Goal: Task Accomplishment & Management: Use online tool/utility

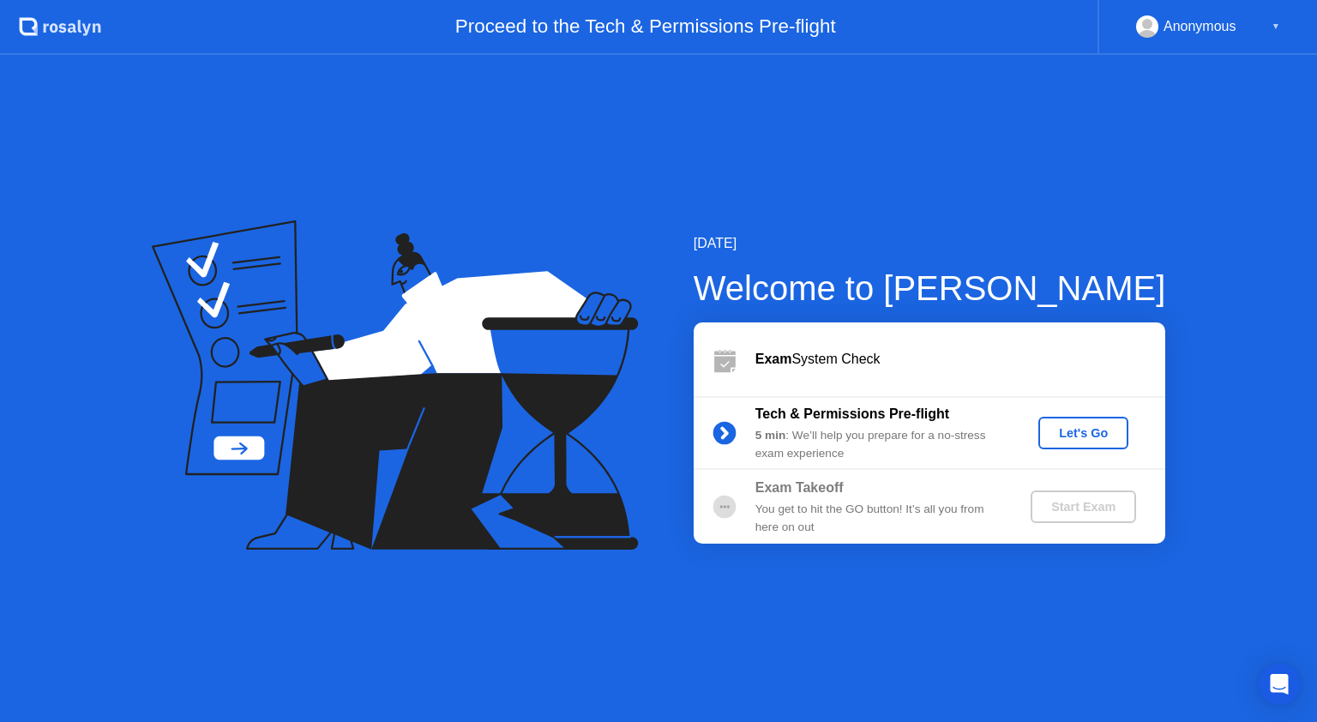
click at [1074, 435] on div "Let's Go" at bounding box center [1083, 433] width 76 height 14
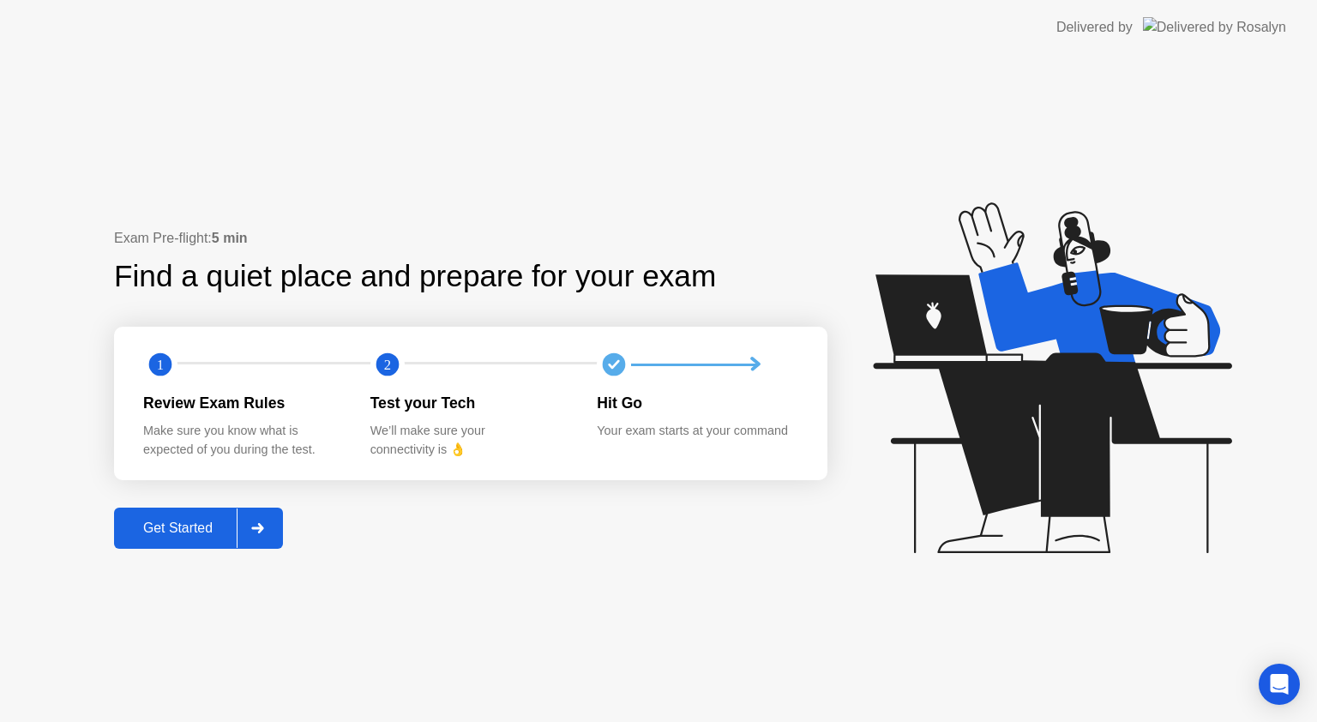
click at [201, 527] on div "Get Started" at bounding box center [177, 528] width 117 height 15
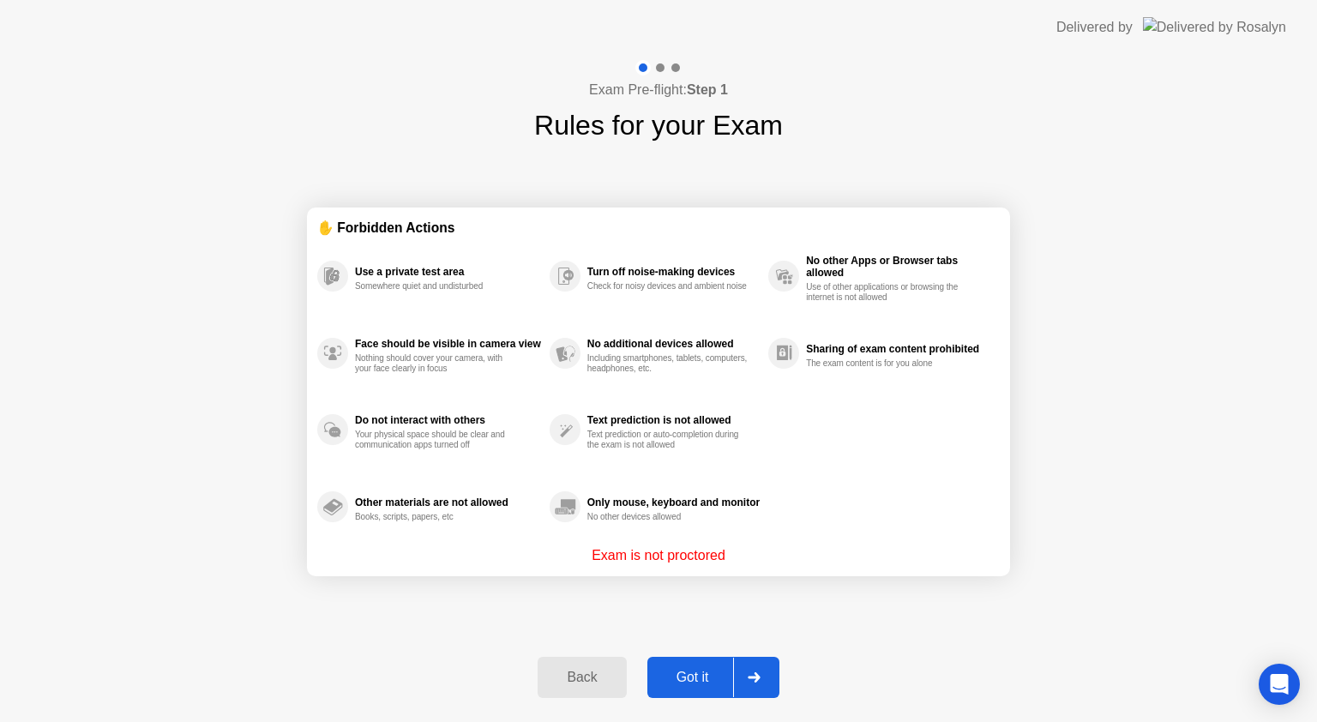
click at [685, 672] on div "Got it" at bounding box center [693, 677] width 81 height 15
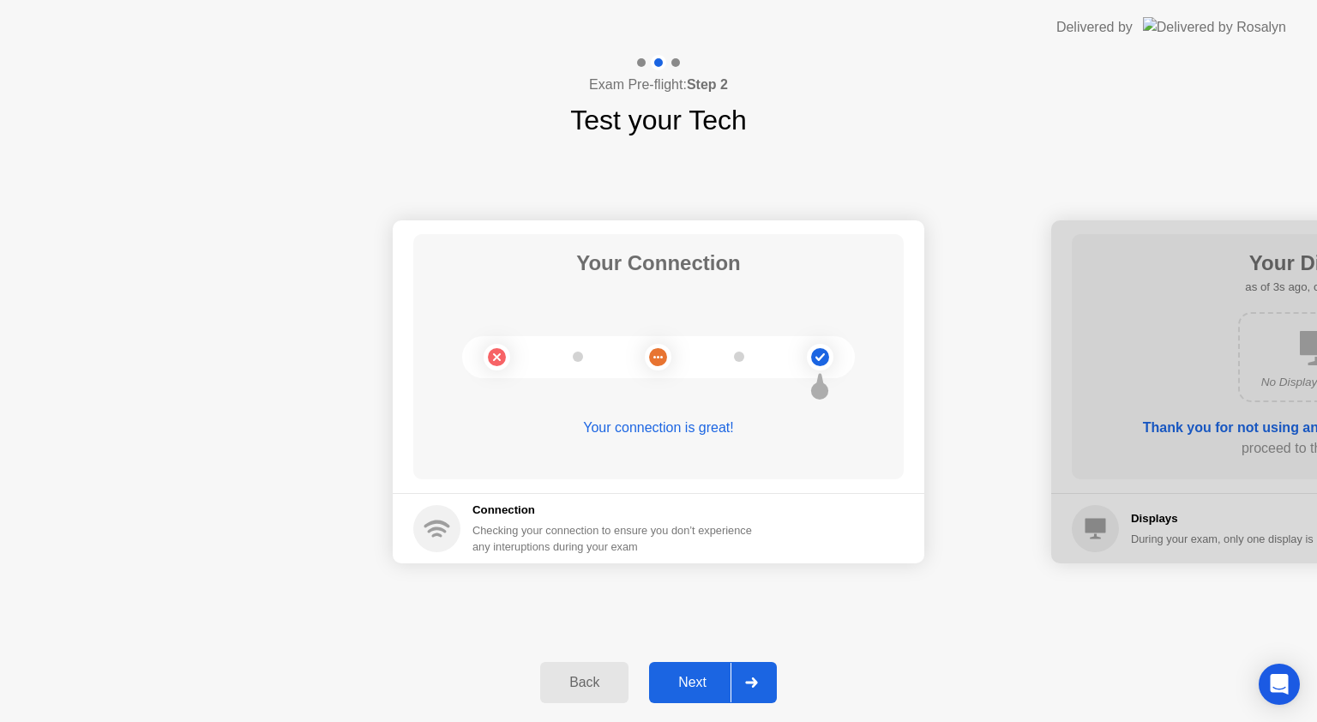
click at [688, 683] on div "Next" at bounding box center [692, 682] width 76 height 15
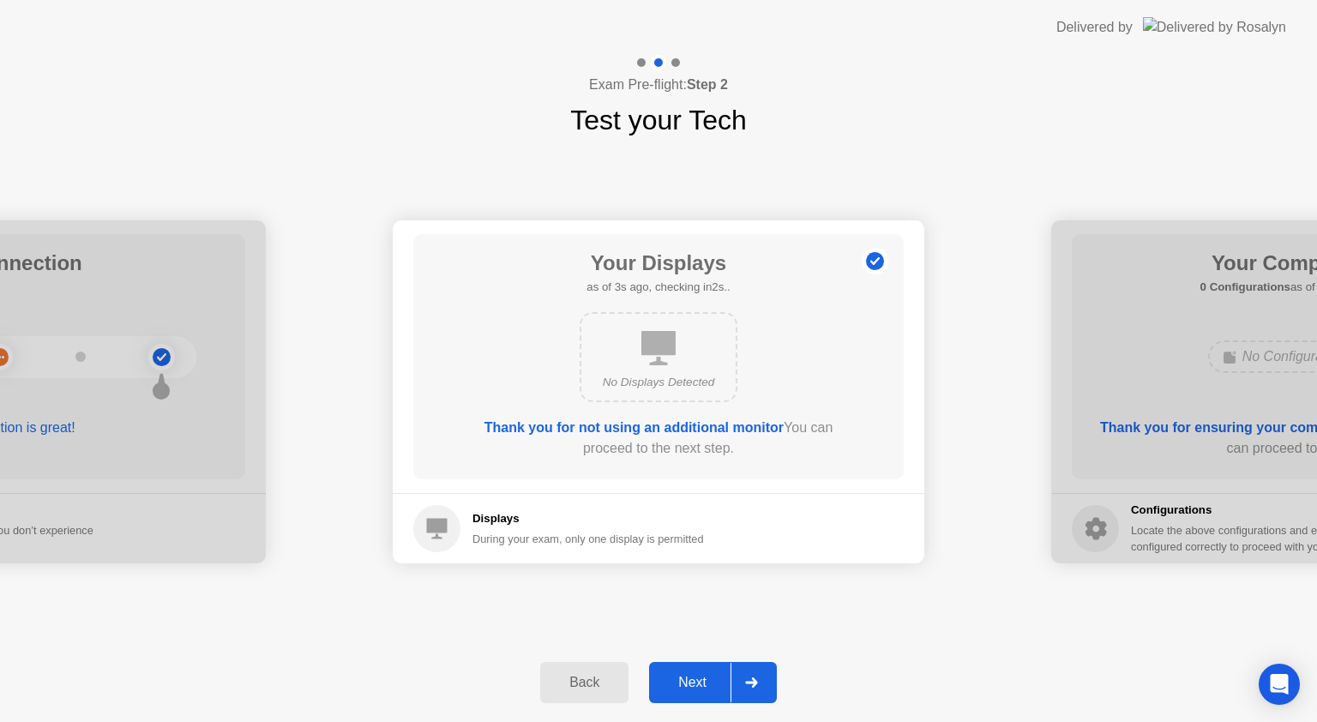
click at [697, 665] on button "Next" at bounding box center [713, 682] width 128 height 41
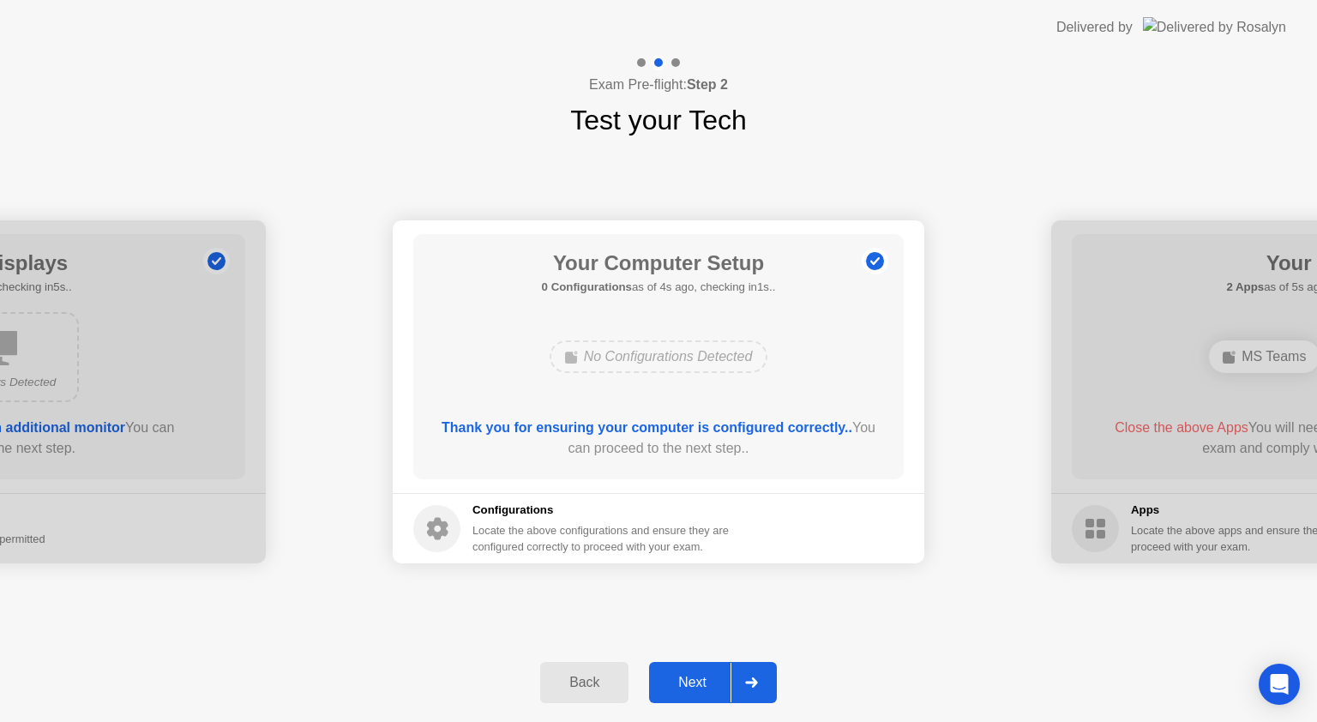
click at [693, 681] on div "Next" at bounding box center [692, 682] width 76 height 15
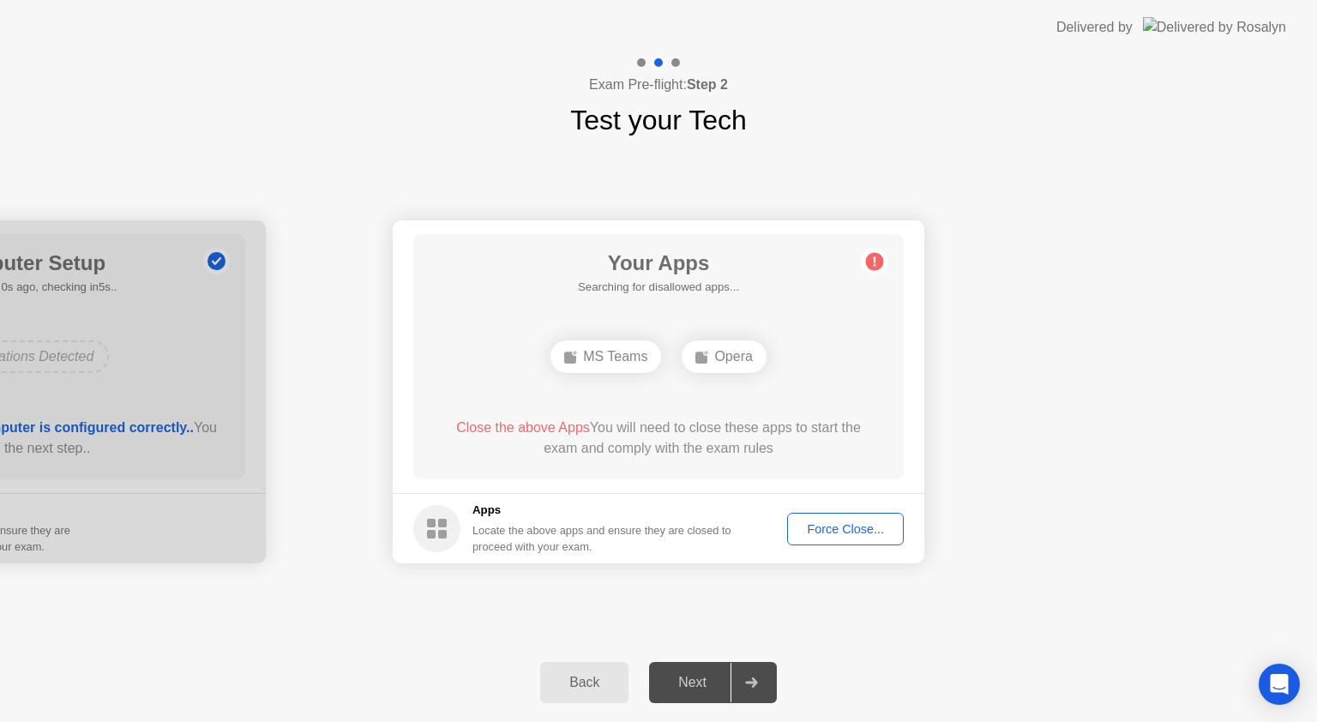
click at [841, 532] on div "Force Close..." at bounding box center [845, 529] width 105 height 14
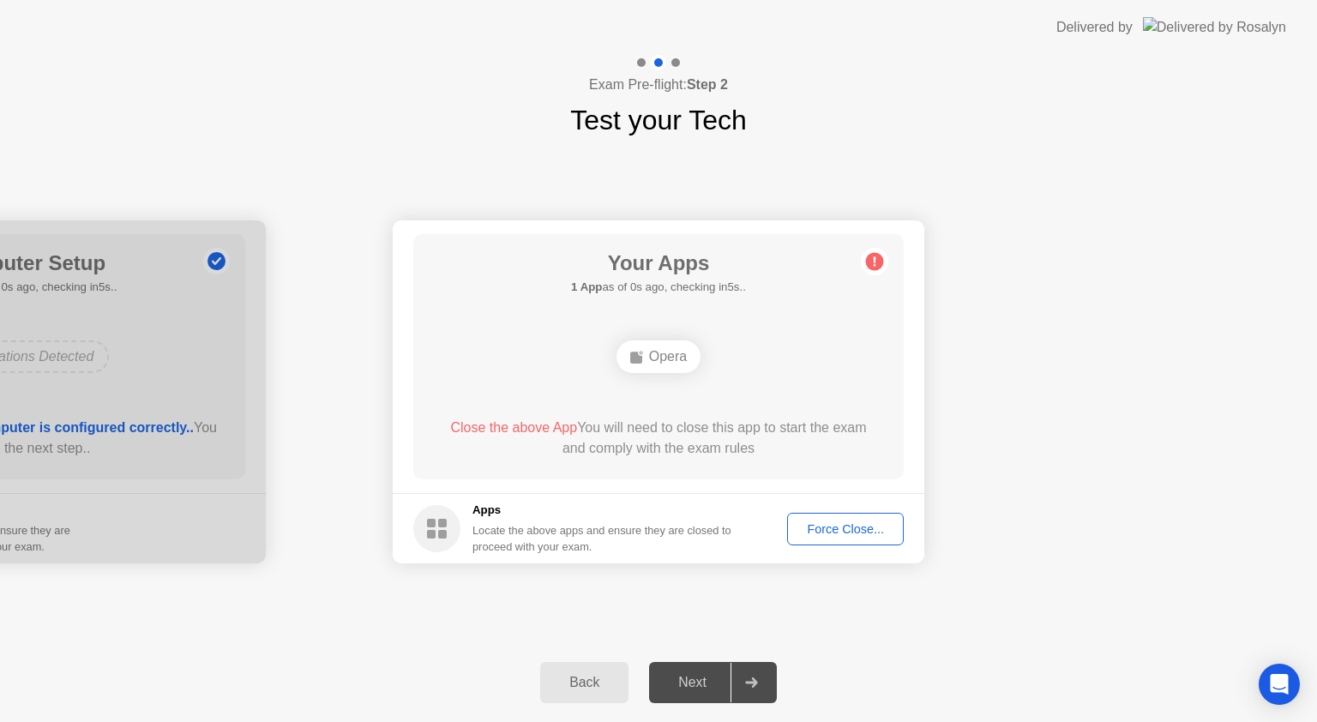
click at [850, 593] on div "Your Connection Your connection is great! Connection Checking your connection t…" at bounding box center [658, 392] width 1317 height 503
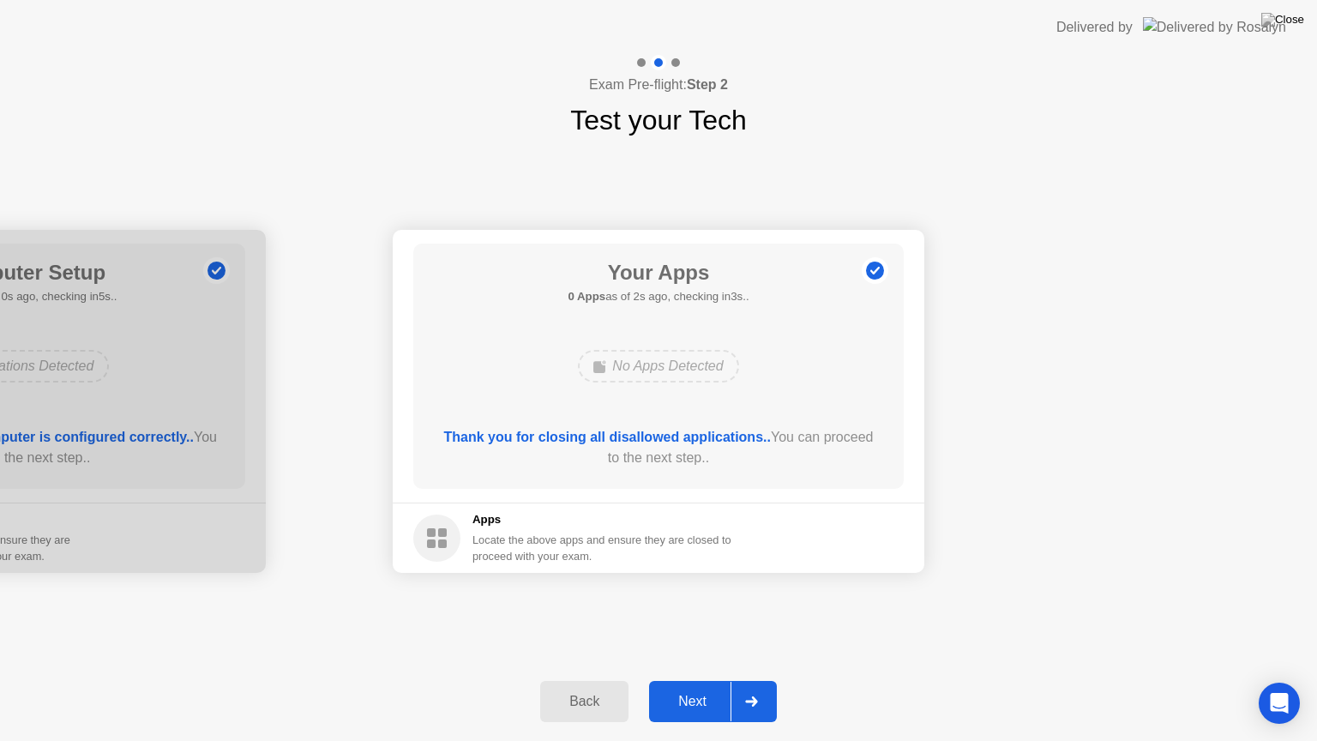
click at [700, 698] on div "Next" at bounding box center [692, 701] width 76 height 15
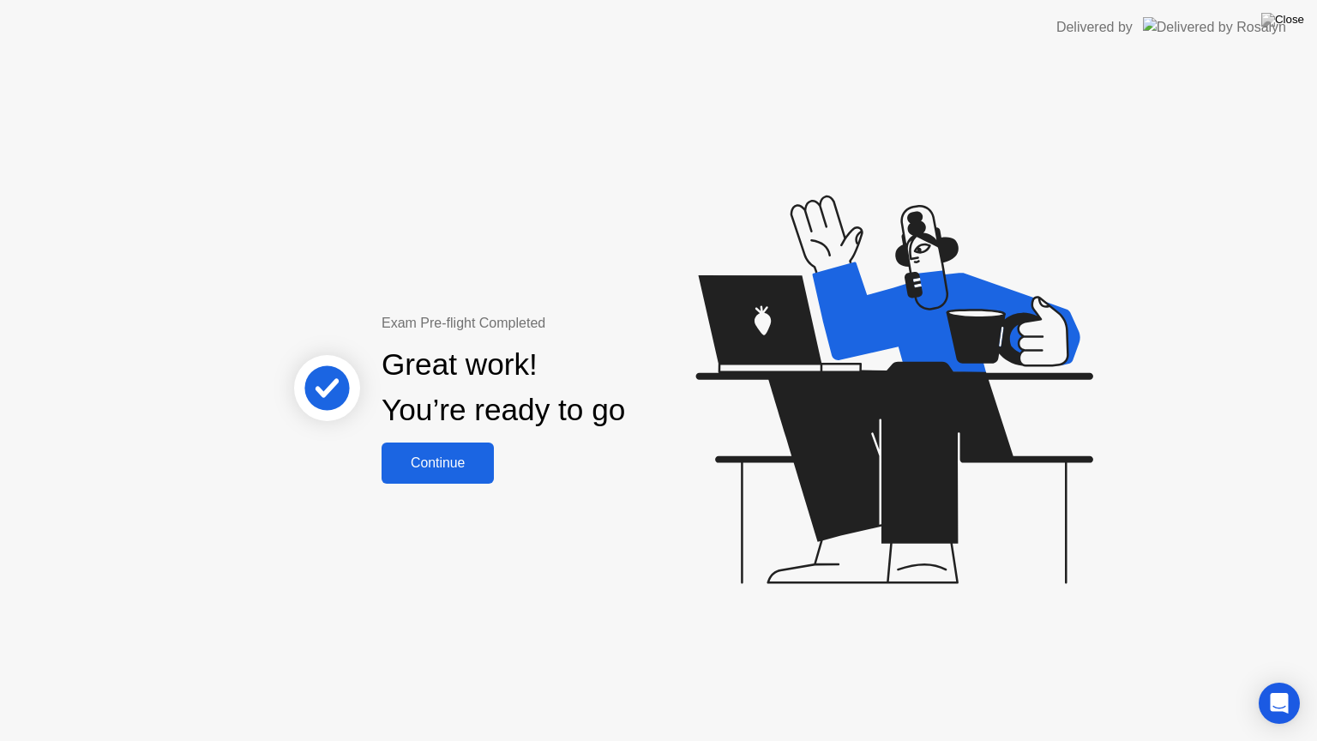
click at [449, 455] on div "Continue" at bounding box center [438, 462] width 102 height 15
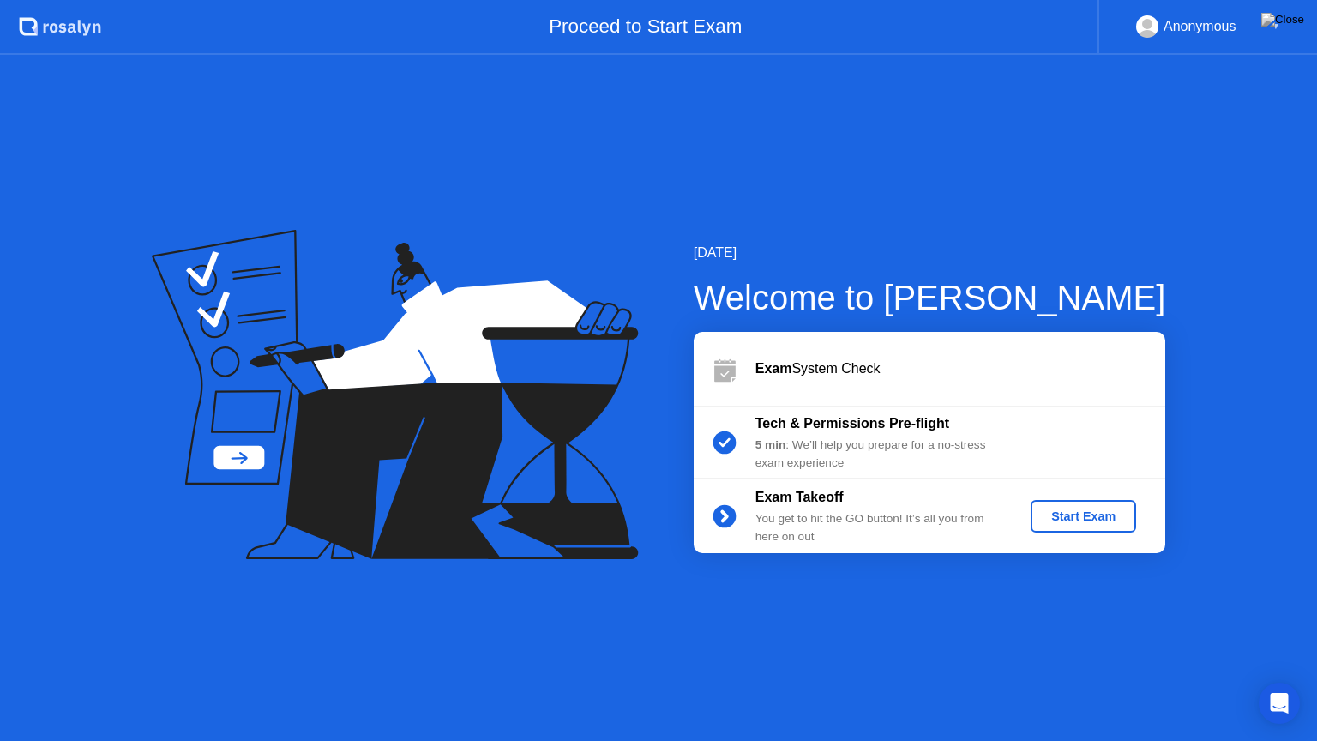
click at [1101, 511] on div "Start Exam" at bounding box center [1084, 516] width 92 height 14
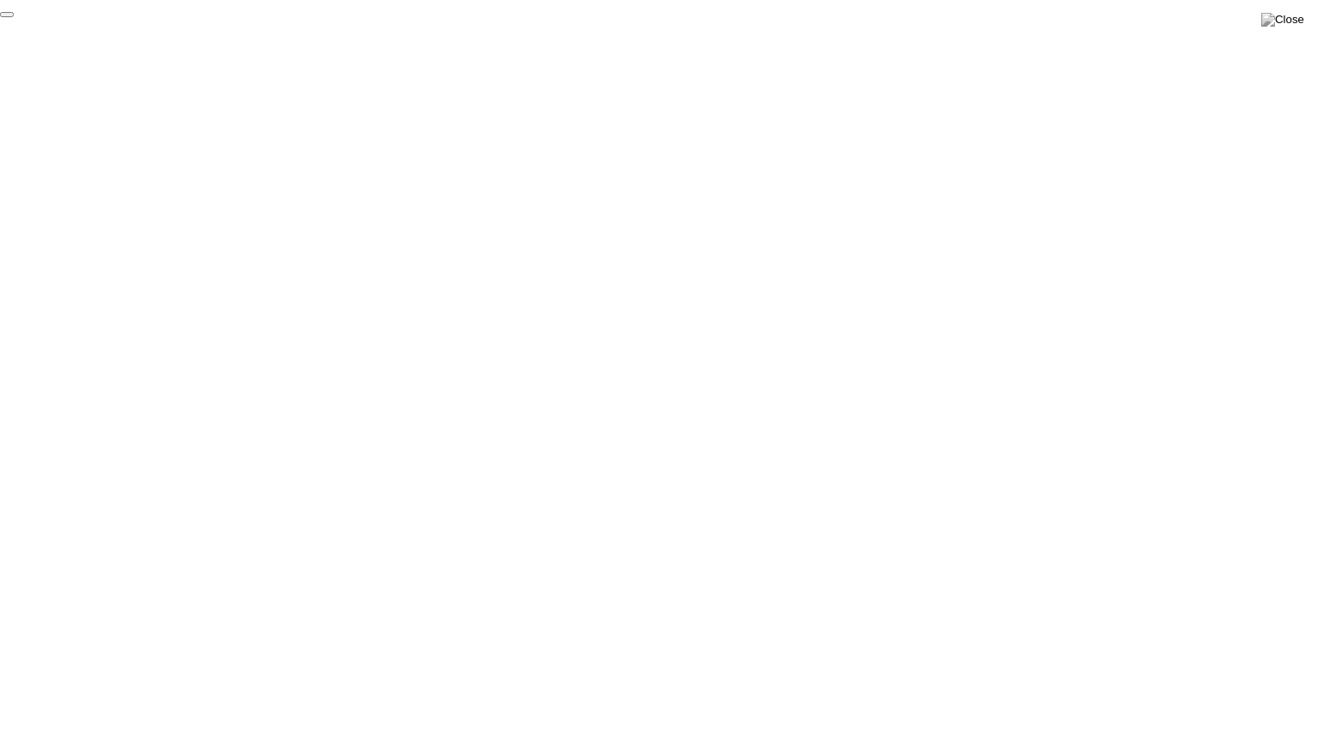
click div "End Proctoring Session"
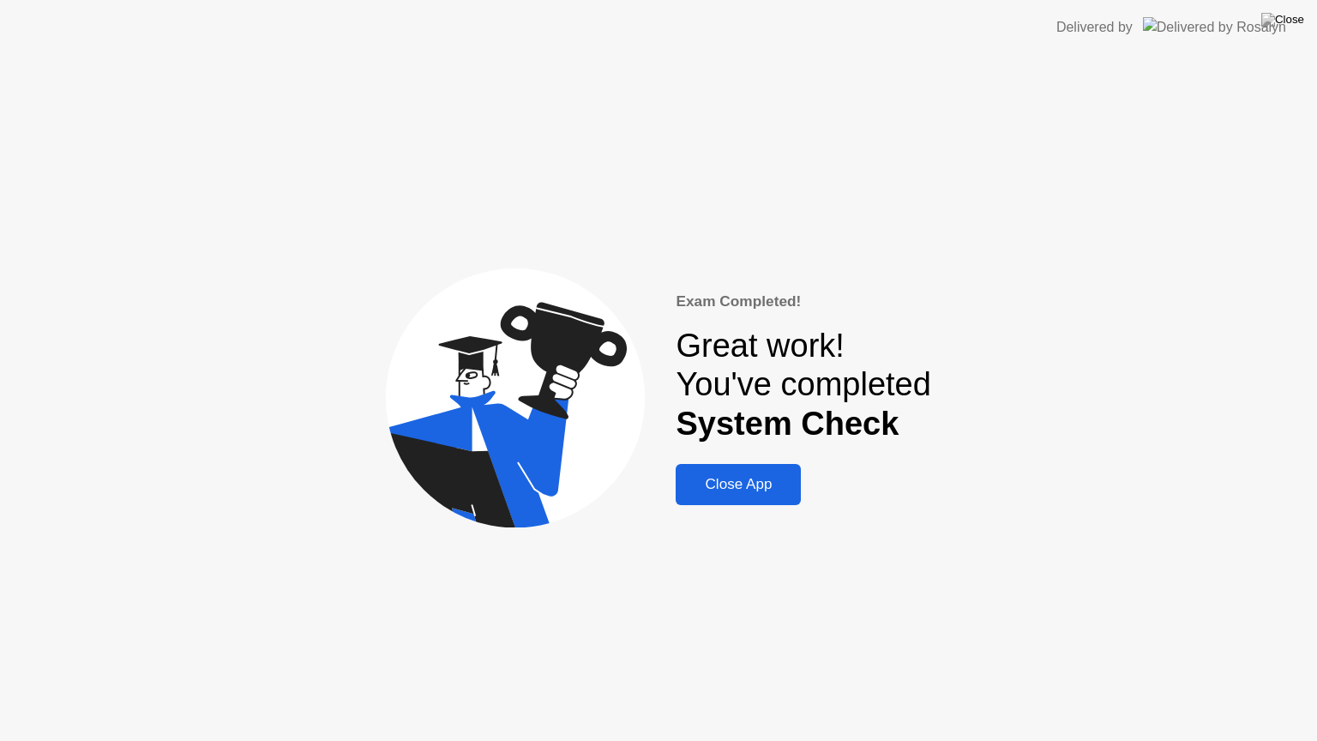
click at [747, 484] on div "Close App" at bounding box center [738, 484] width 115 height 17
